Goal: Navigation & Orientation: Find specific page/section

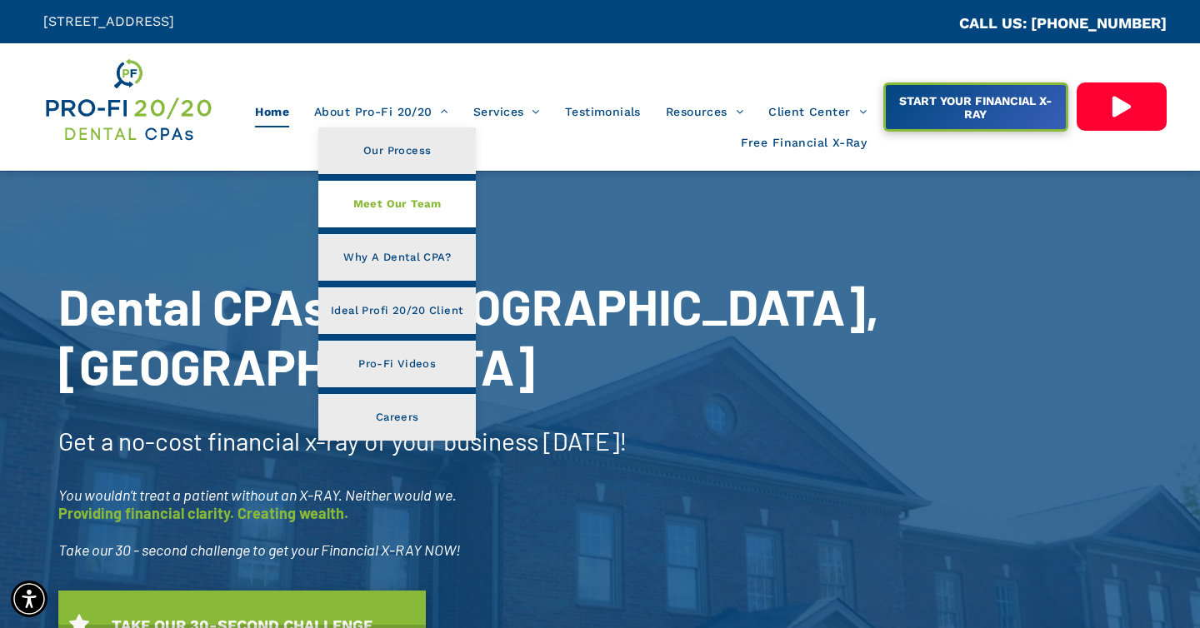
click at [410, 205] on span "Meet Our Team" at bounding box center [397, 204] width 88 height 22
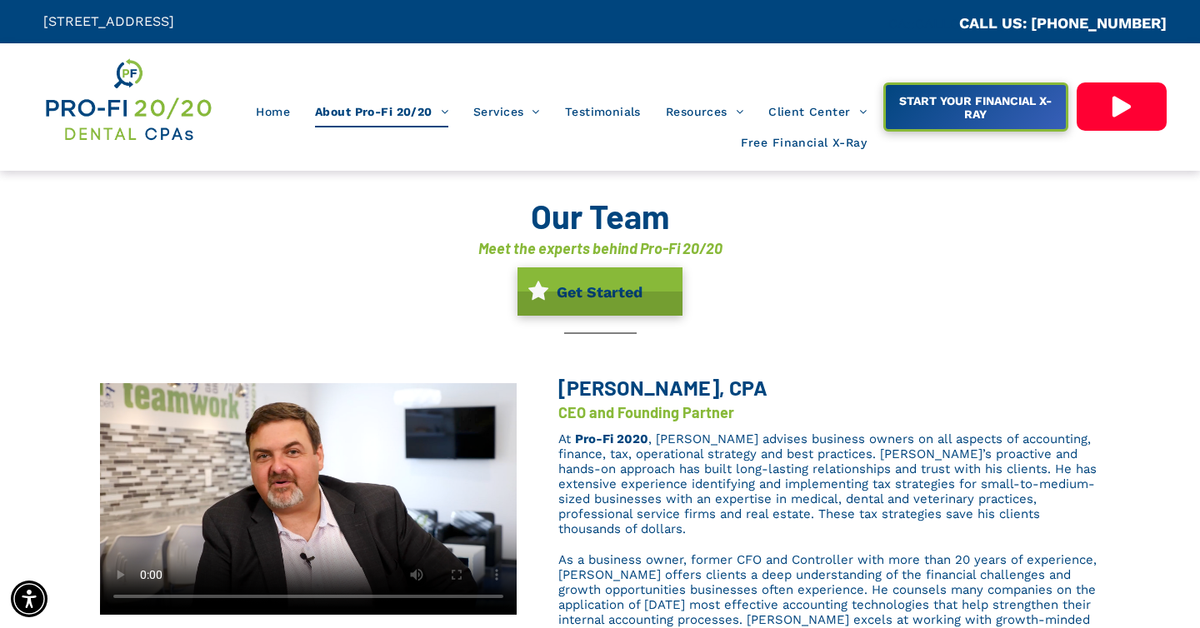
click at [1118, 103] on icon at bounding box center [1122, 106] width 18 height 21
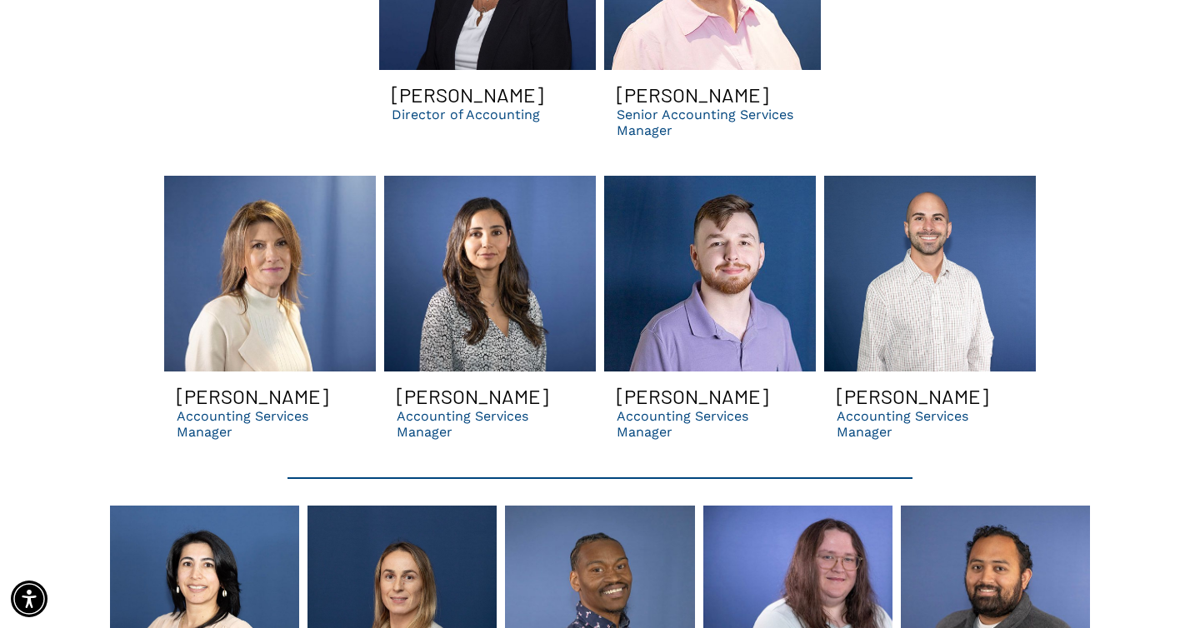
scroll to position [3404, 0]
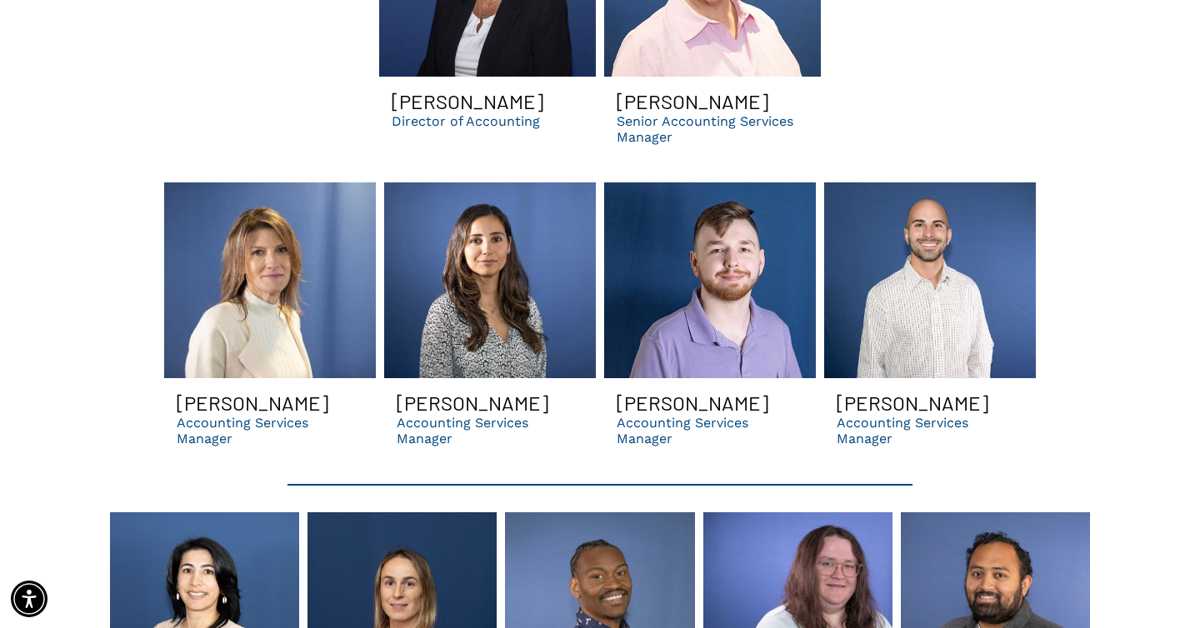
click at [501, 230] on link "Carolina Smiling | dental accounting services manager in GA | dso consulting" at bounding box center [490, 281] width 212 height 196
